Goal: Check status

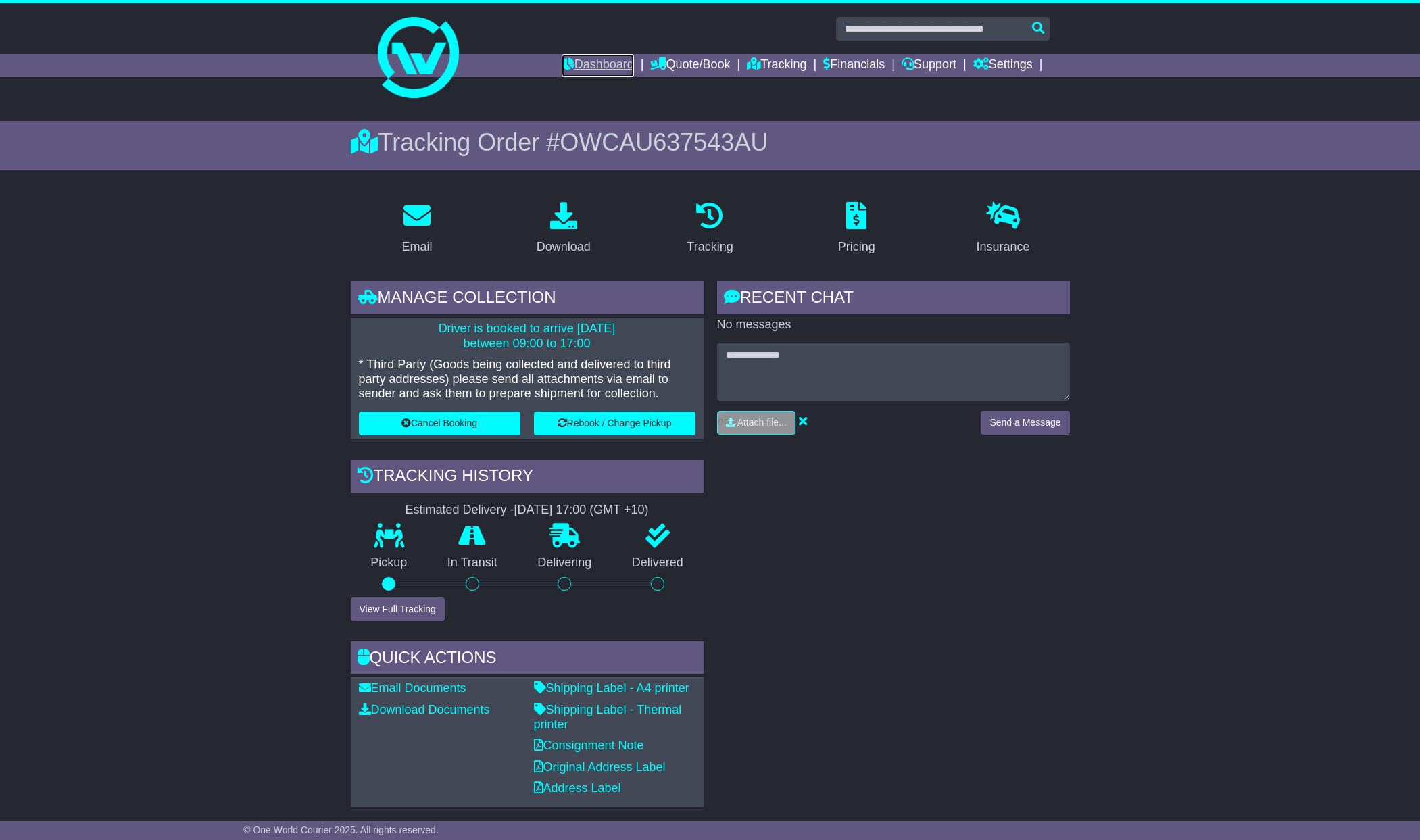
click at [592, 68] on link "Dashboard" at bounding box center [598, 65] width 72 height 23
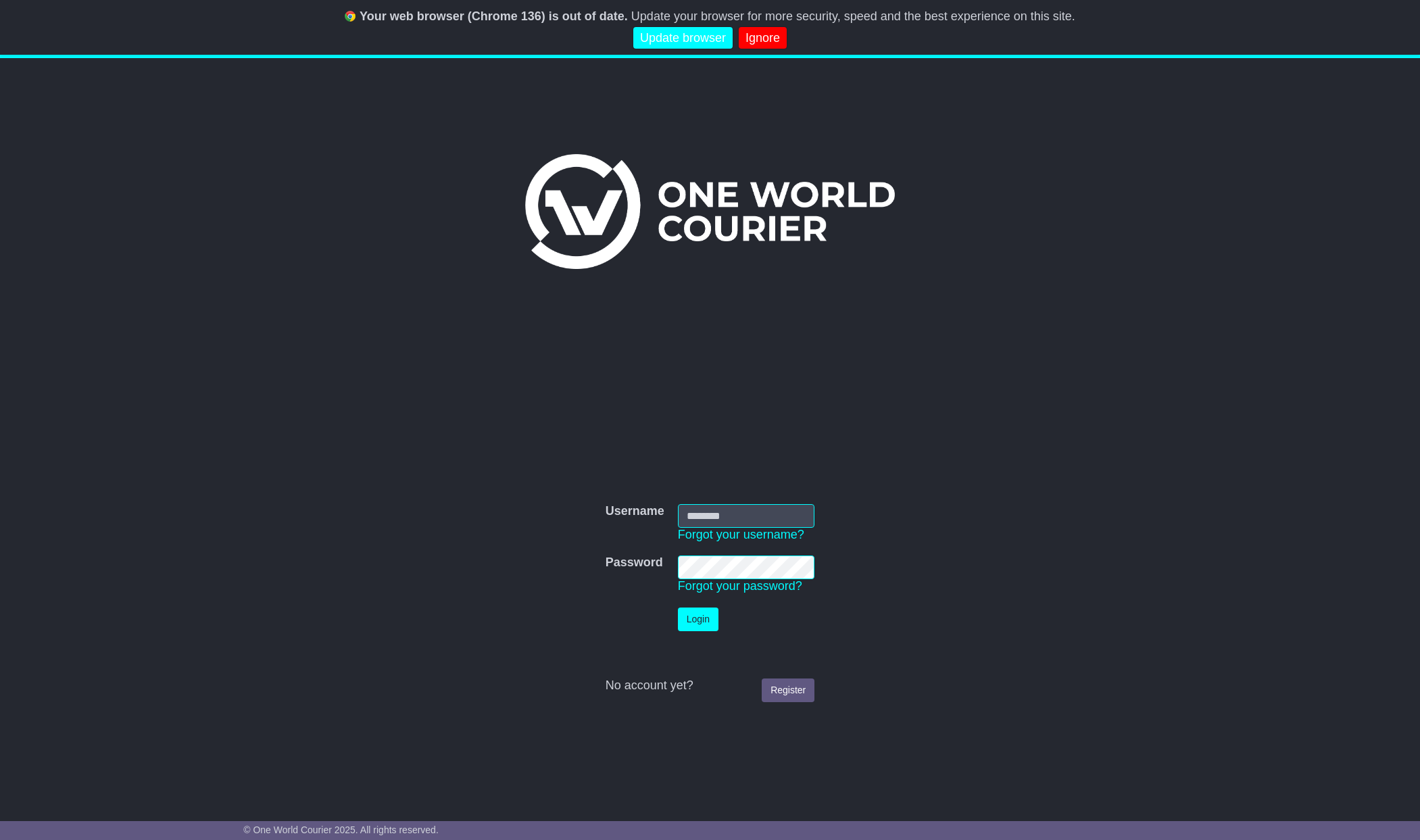
type input "**********"
click at [703, 618] on button "Login" at bounding box center [698, 619] width 40 height 24
